Goal: Transaction & Acquisition: Purchase product/service

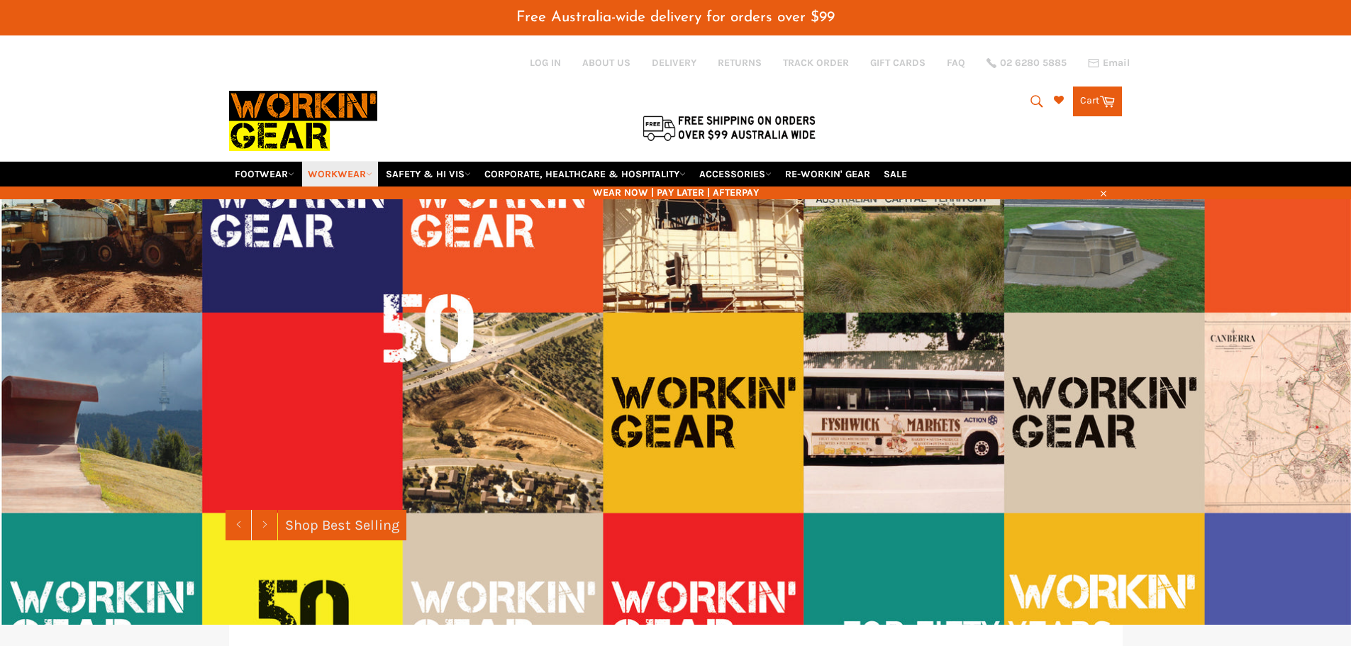
click at [348, 174] on link "WORKWEAR" at bounding box center [340, 174] width 76 height 25
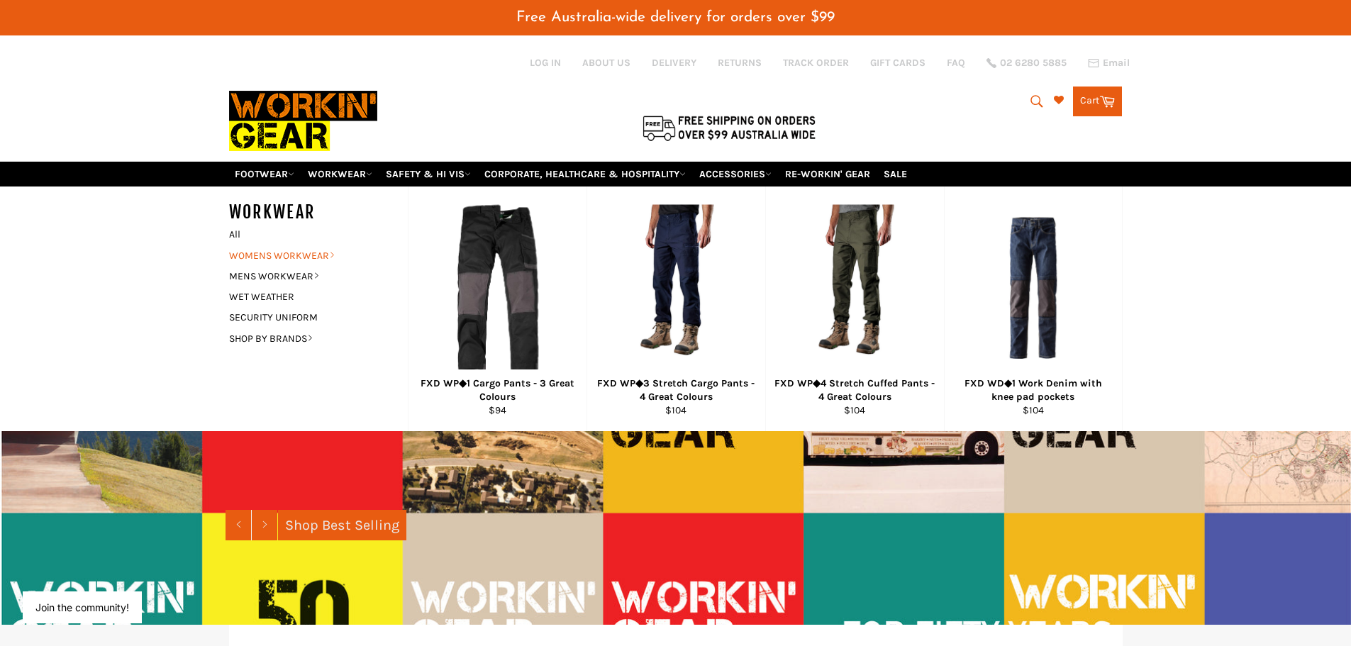
click at [316, 255] on link "WOMENS WORKWEAR" at bounding box center [308, 255] width 172 height 21
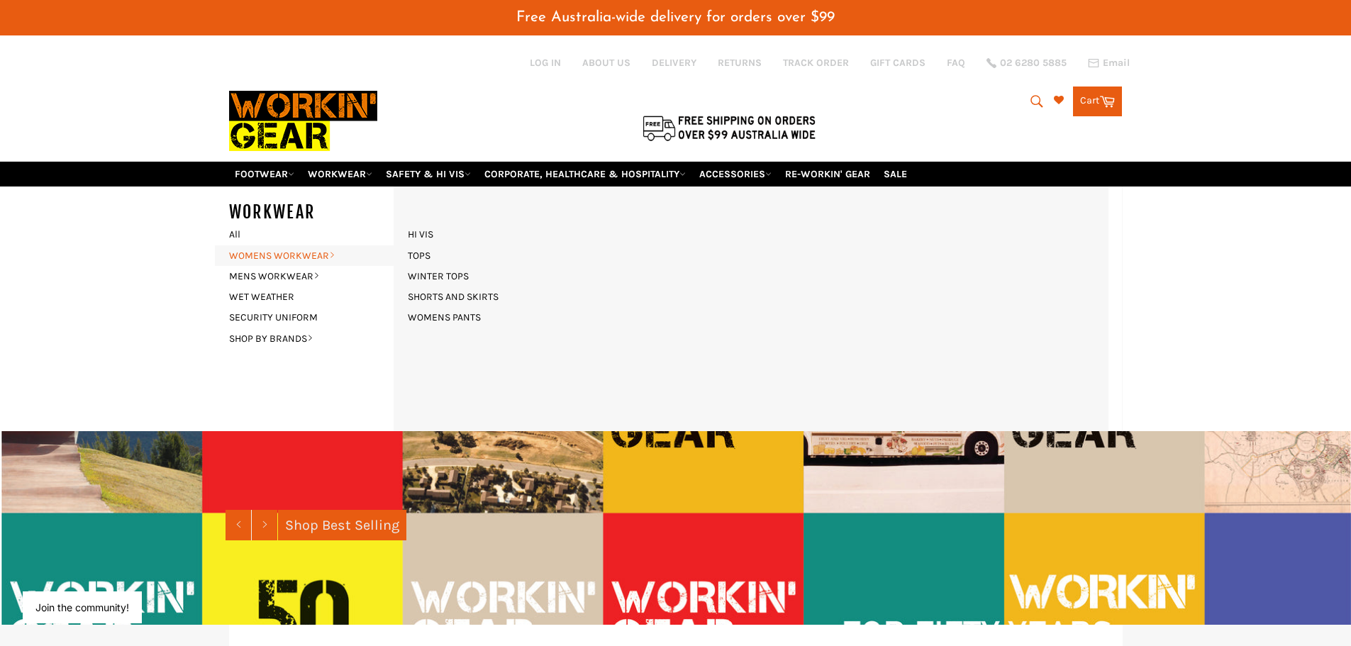
click at [321, 257] on link "WOMENS WORKWEAR" at bounding box center [308, 255] width 172 height 21
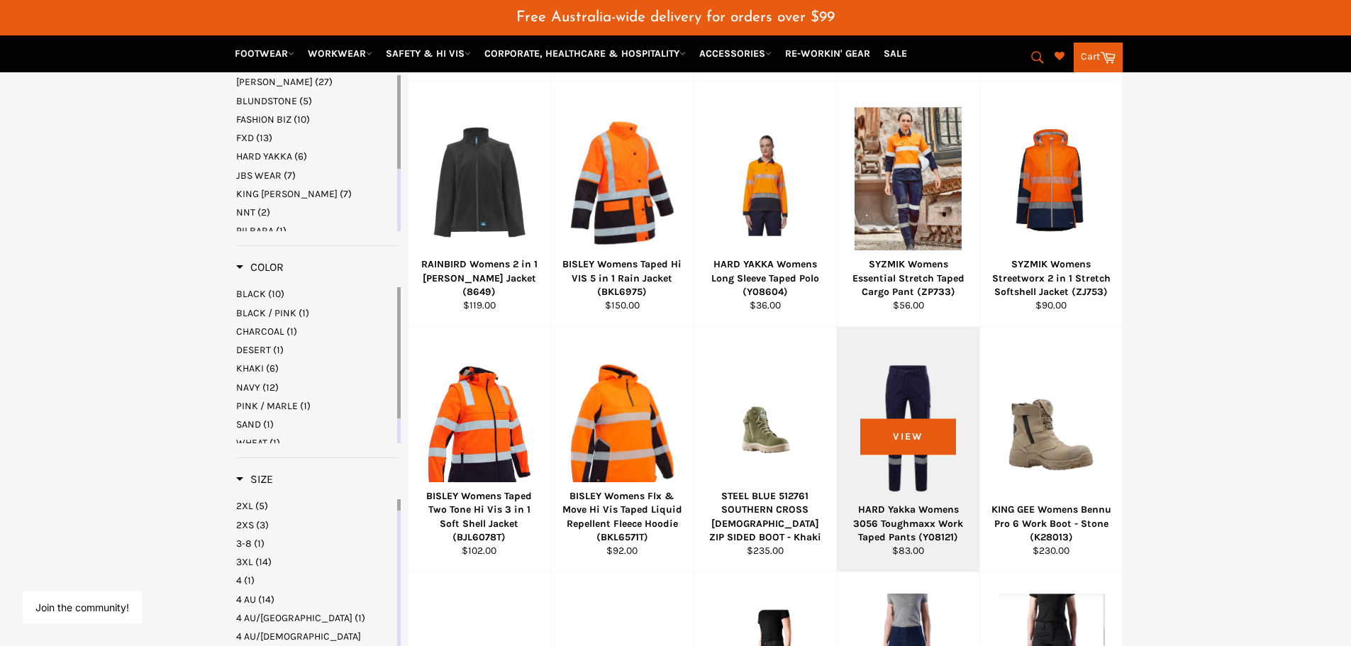
scroll to position [922, 0]
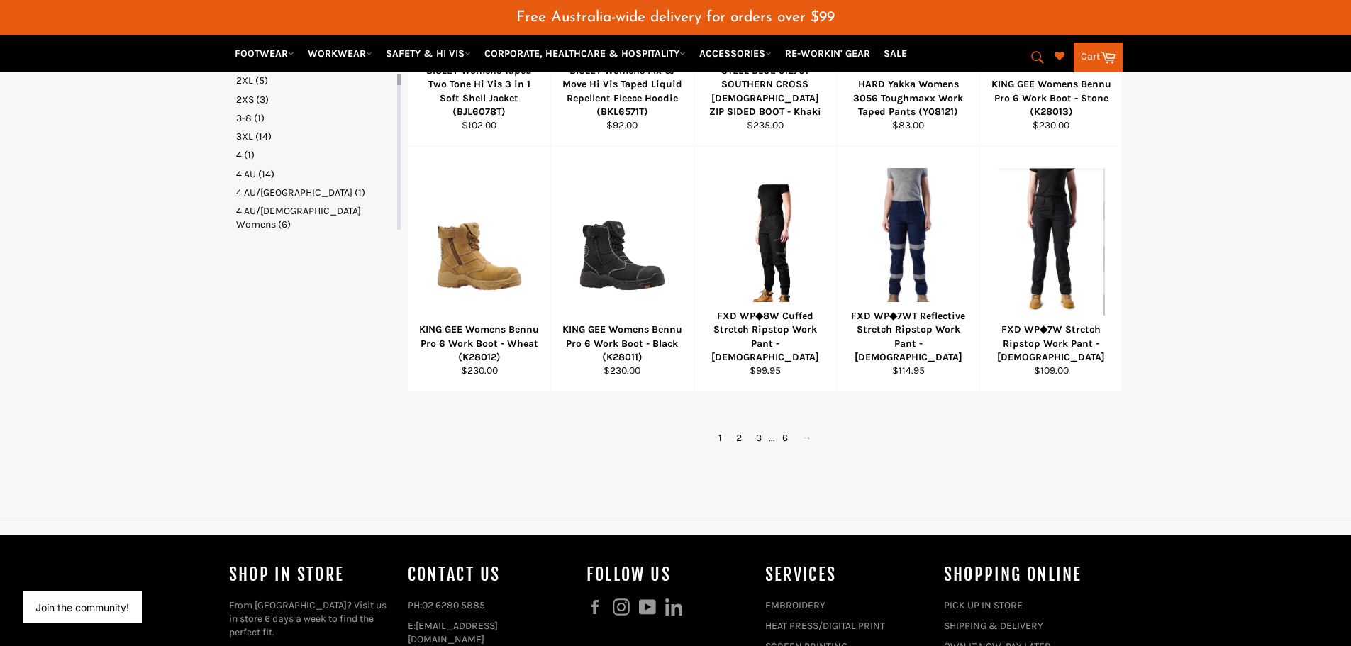
click at [805, 441] on link "→" at bounding box center [807, 438] width 24 height 21
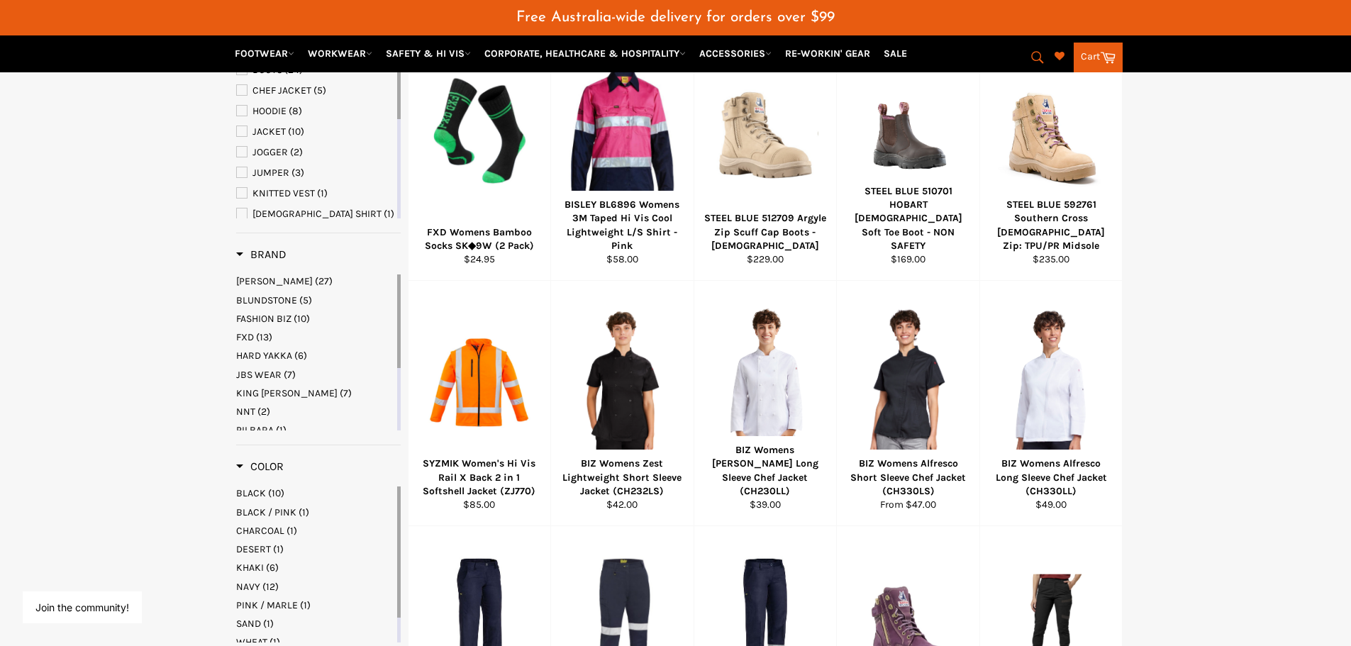
scroll to position [865, 0]
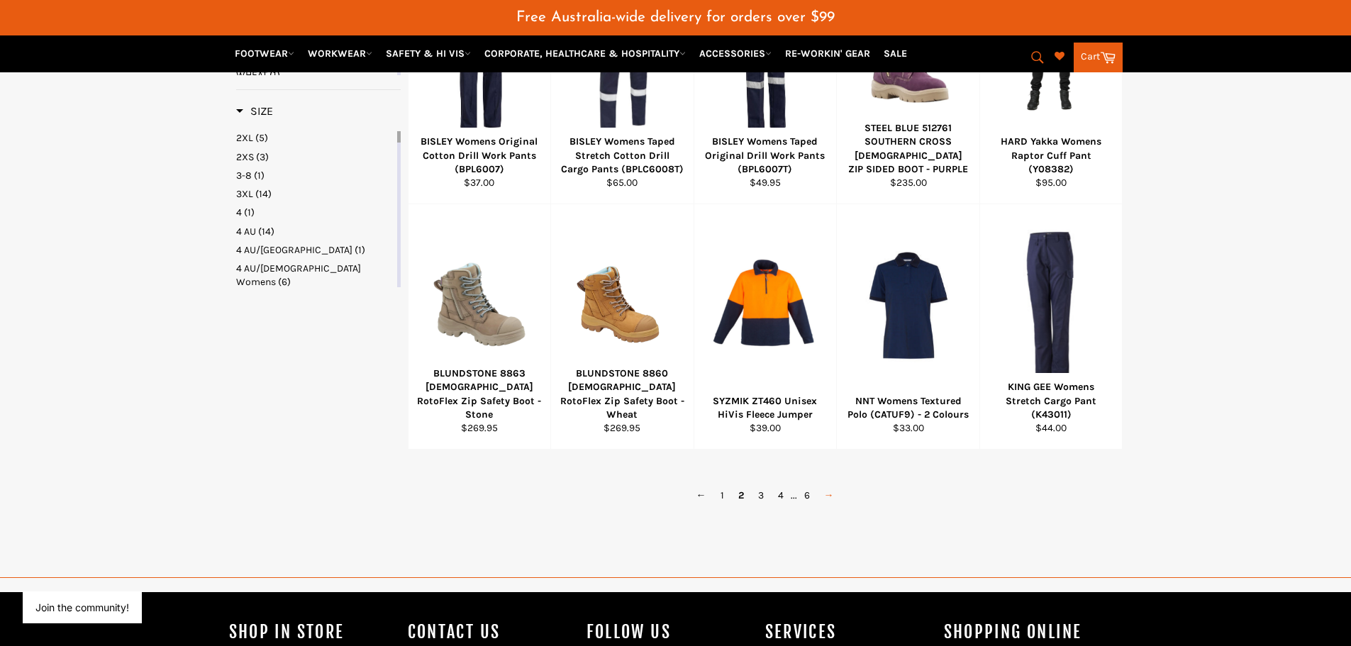
click at [838, 499] on link "→" at bounding box center [829, 495] width 24 height 21
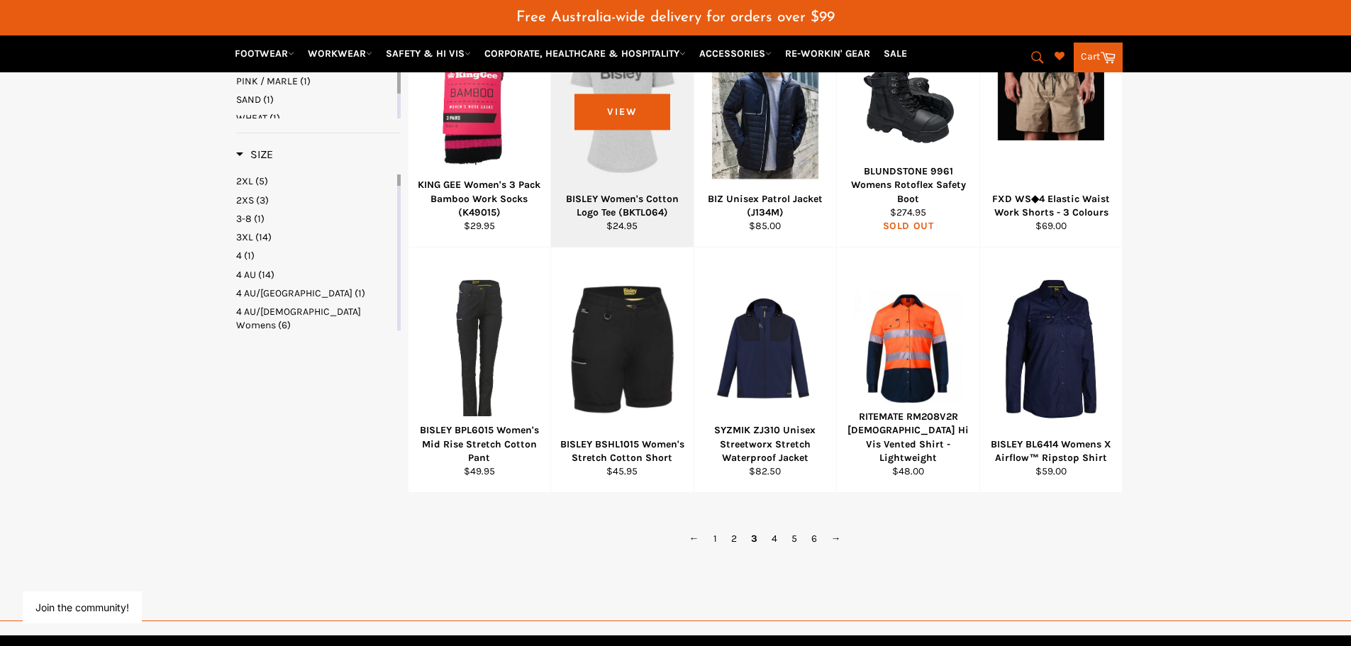
scroll to position [865, 0]
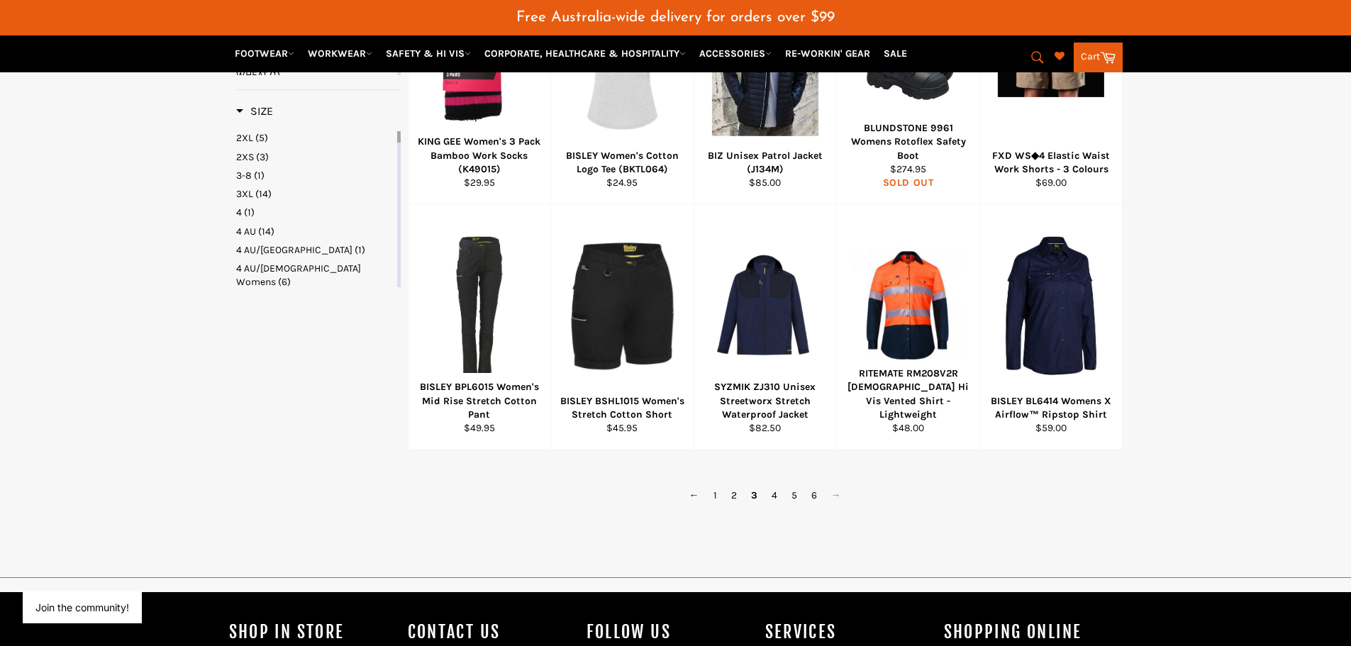
click at [838, 498] on link "→" at bounding box center [836, 495] width 24 height 21
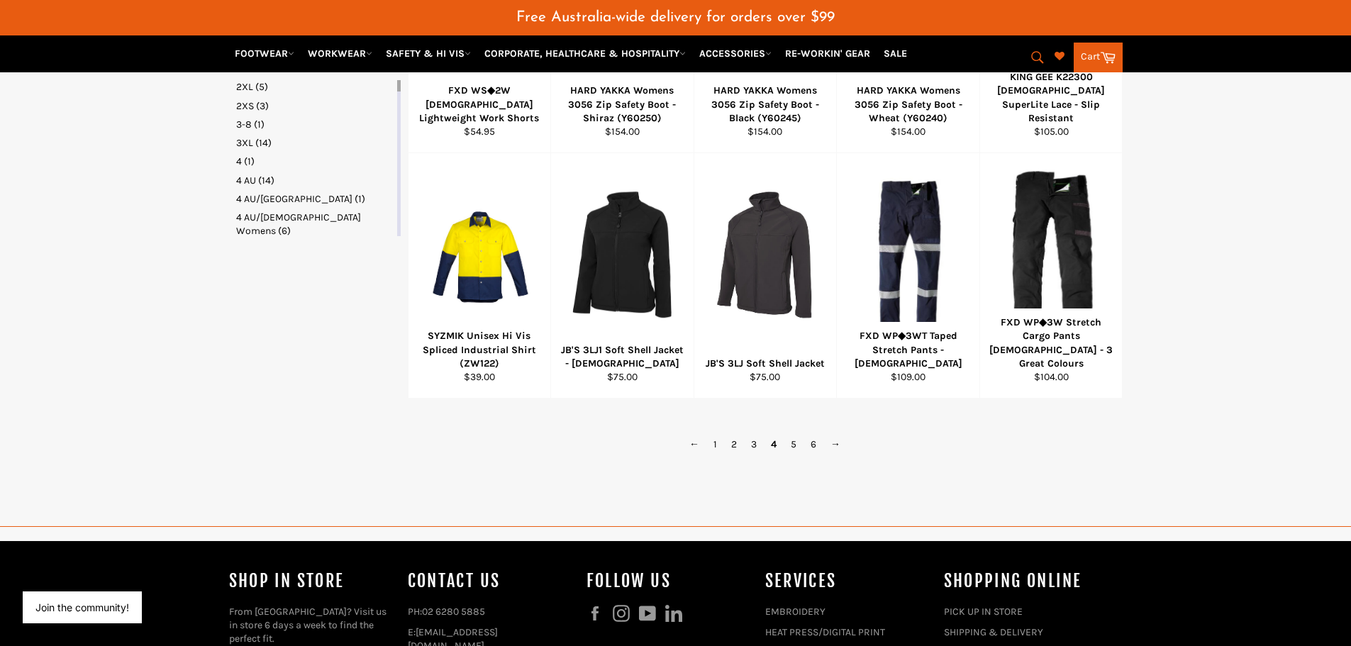
scroll to position [936, 0]
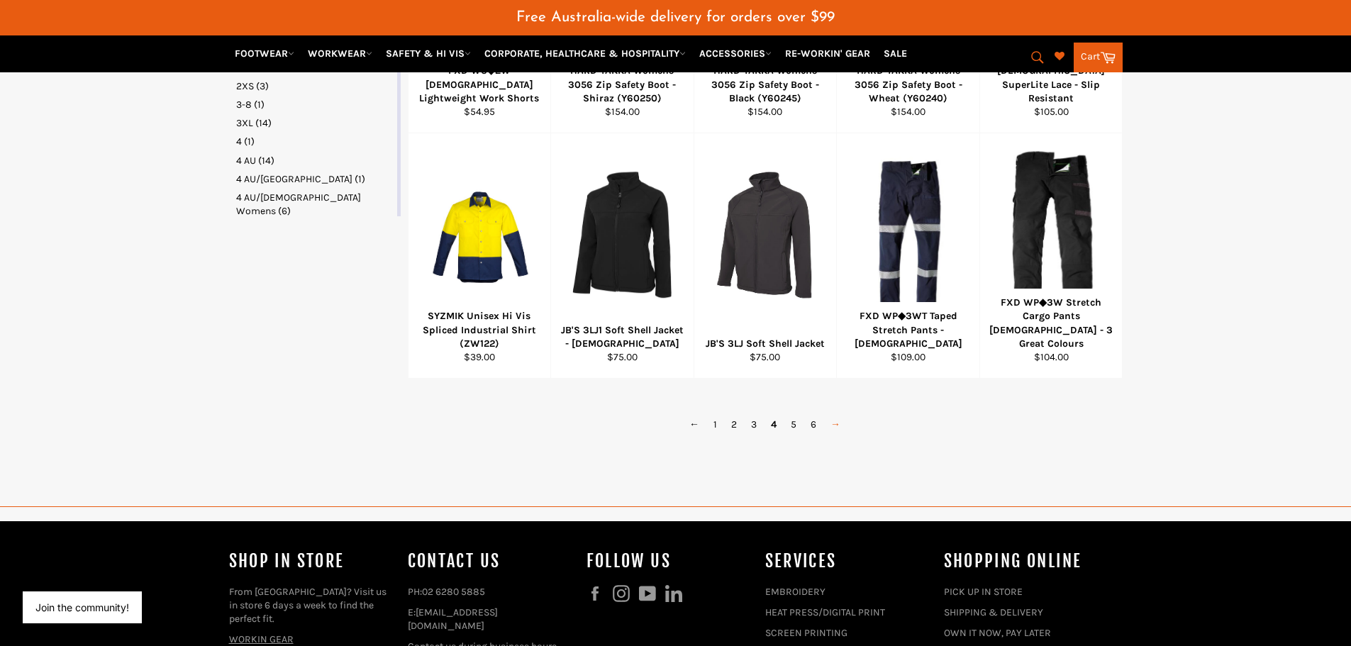
click at [832, 425] on link "→" at bounding box center [836, 424] width 24 height 21
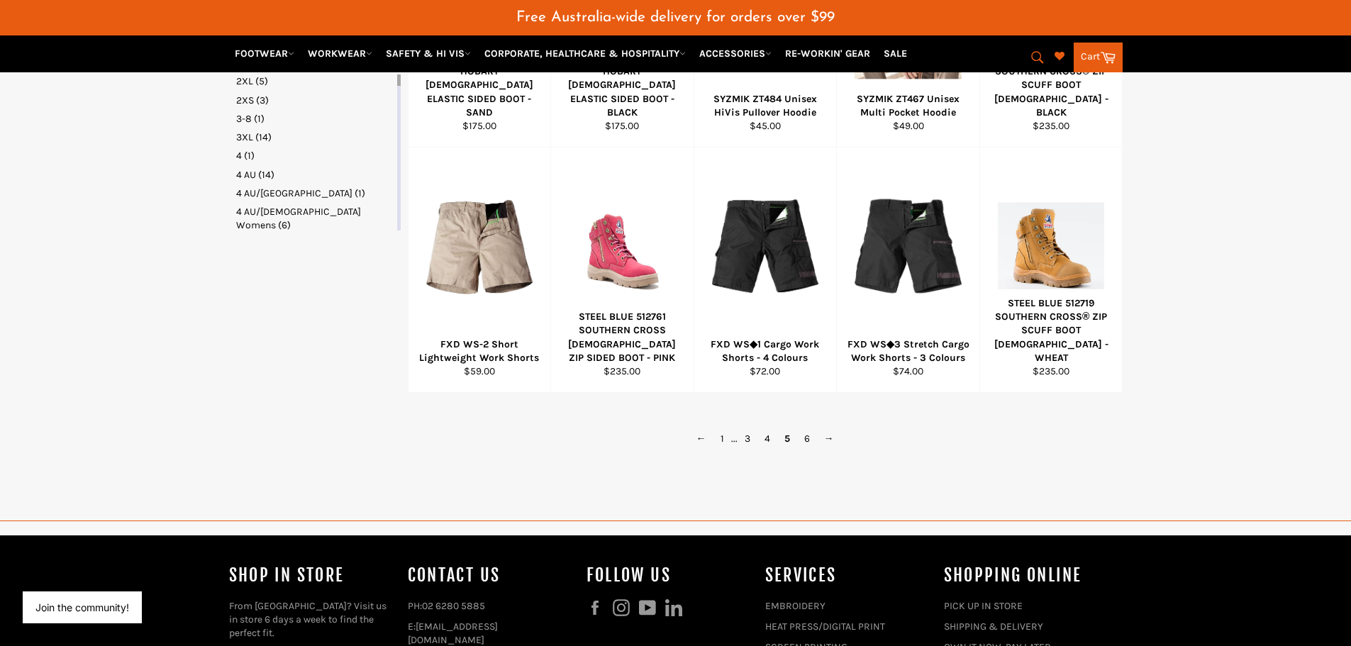
scroll to position [1007, 0]
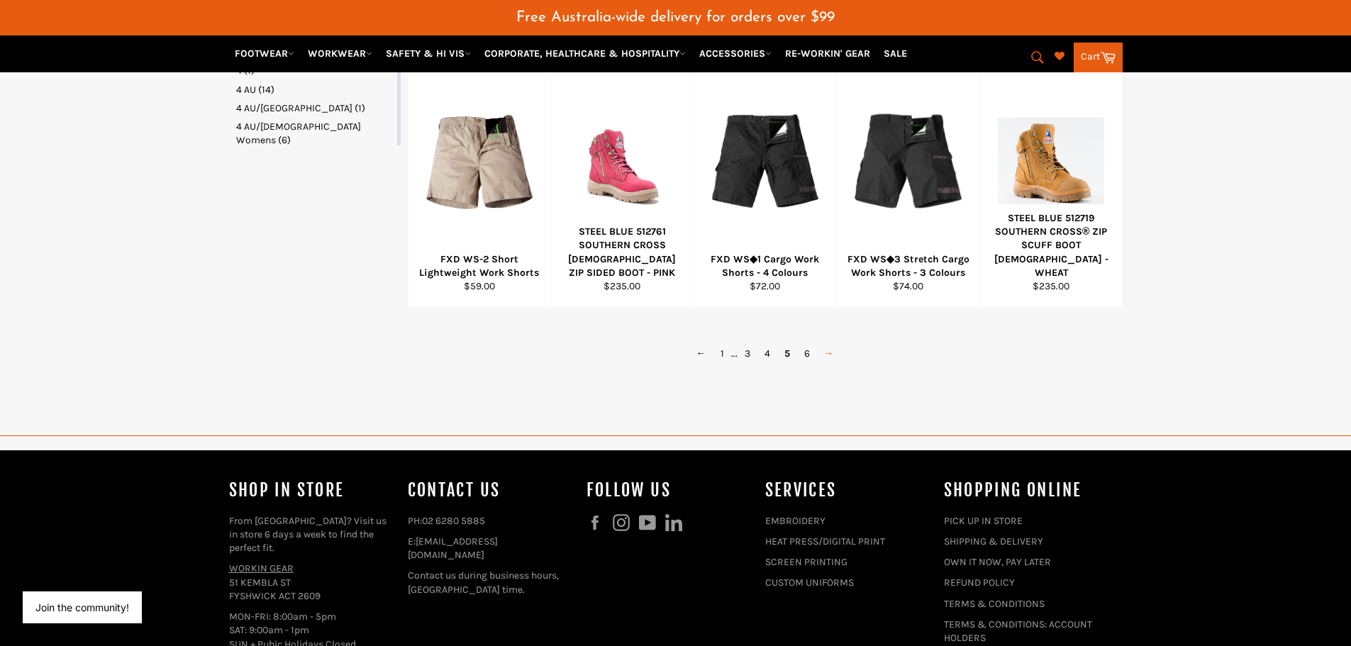
click at [829, 360] on link "→" at bounding box center [829, 353] width 24 height 21
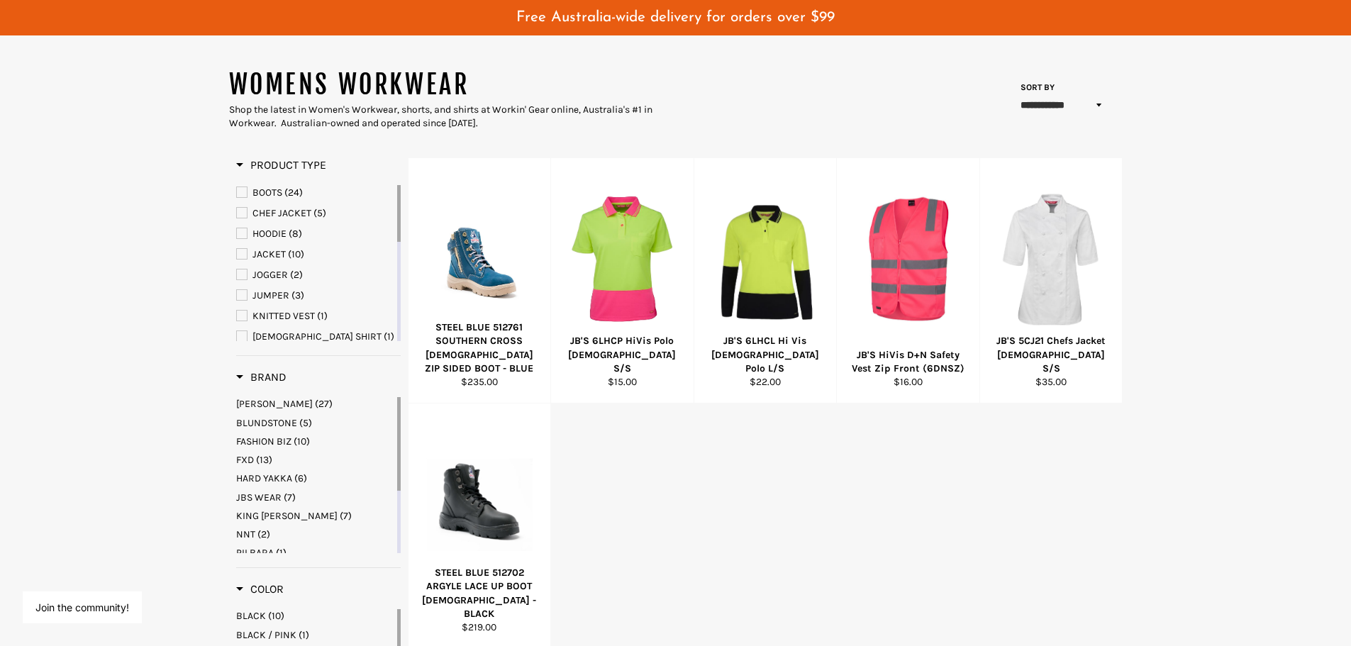
scroll to position [13, 0]
